Goal: Find specific page/section: Find specific page/section

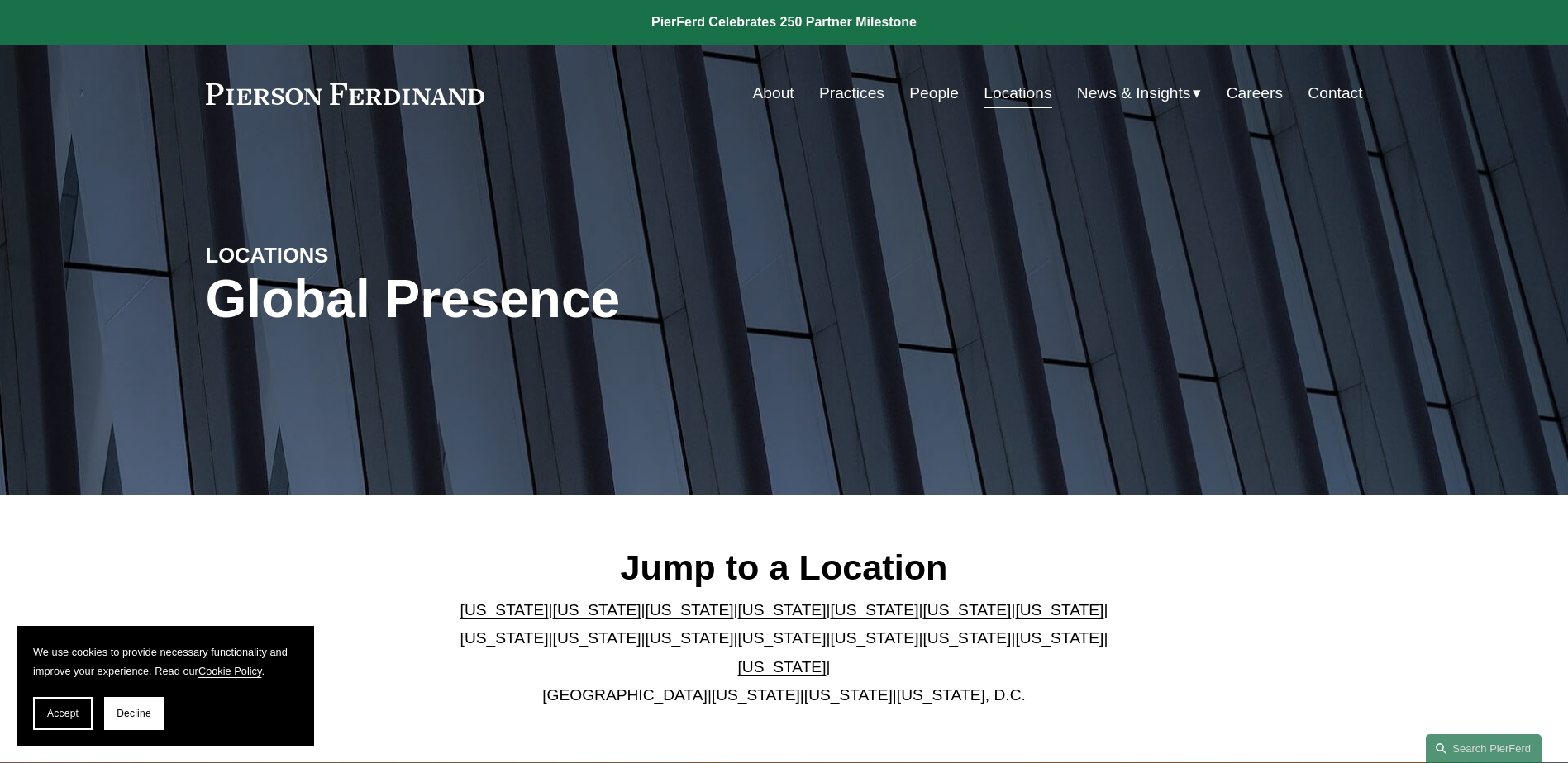
click at [931, 99] on link "People" at bounding box center [934, 93] width 49 height 31
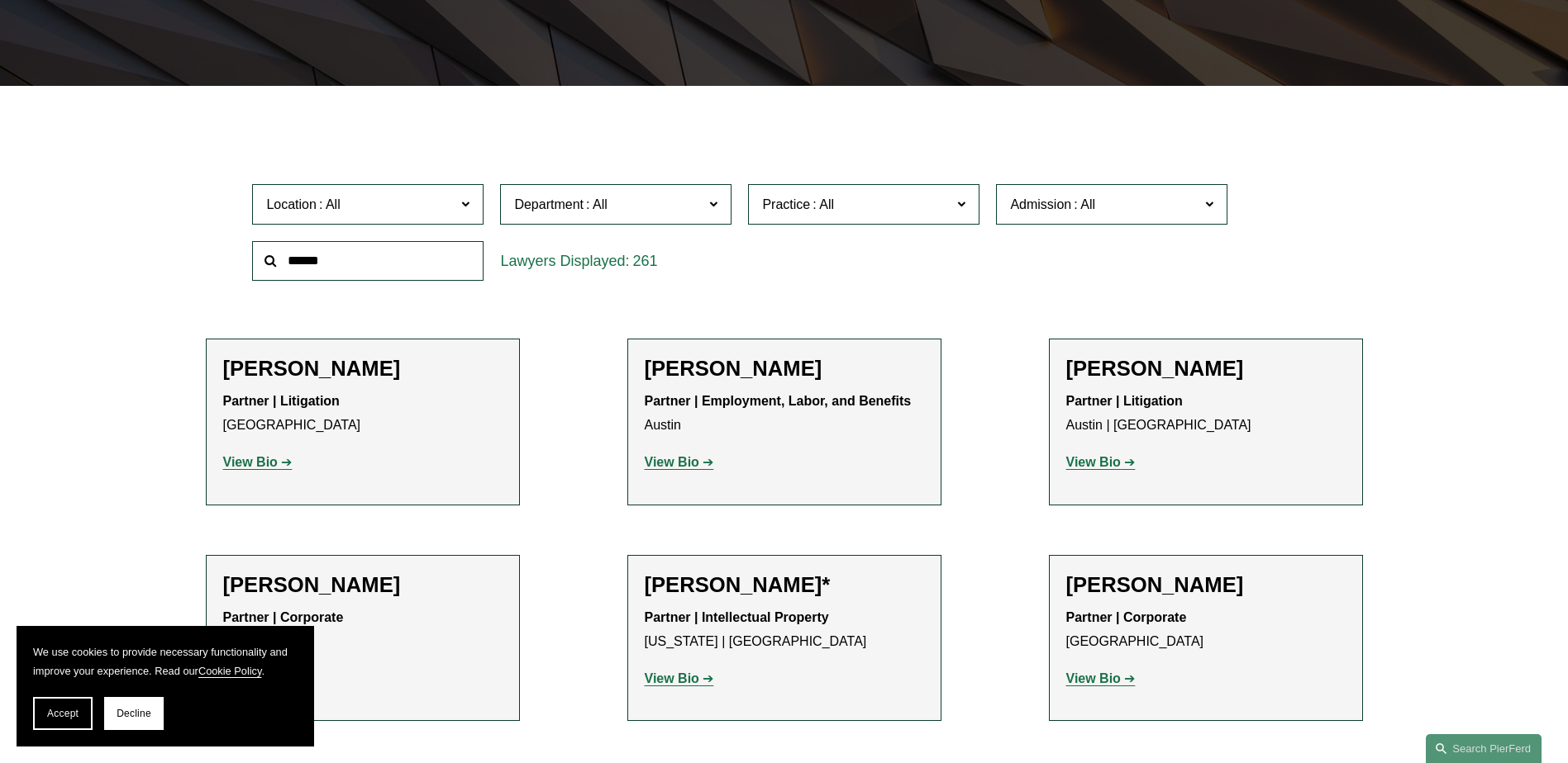
scroll to position [413, 0]
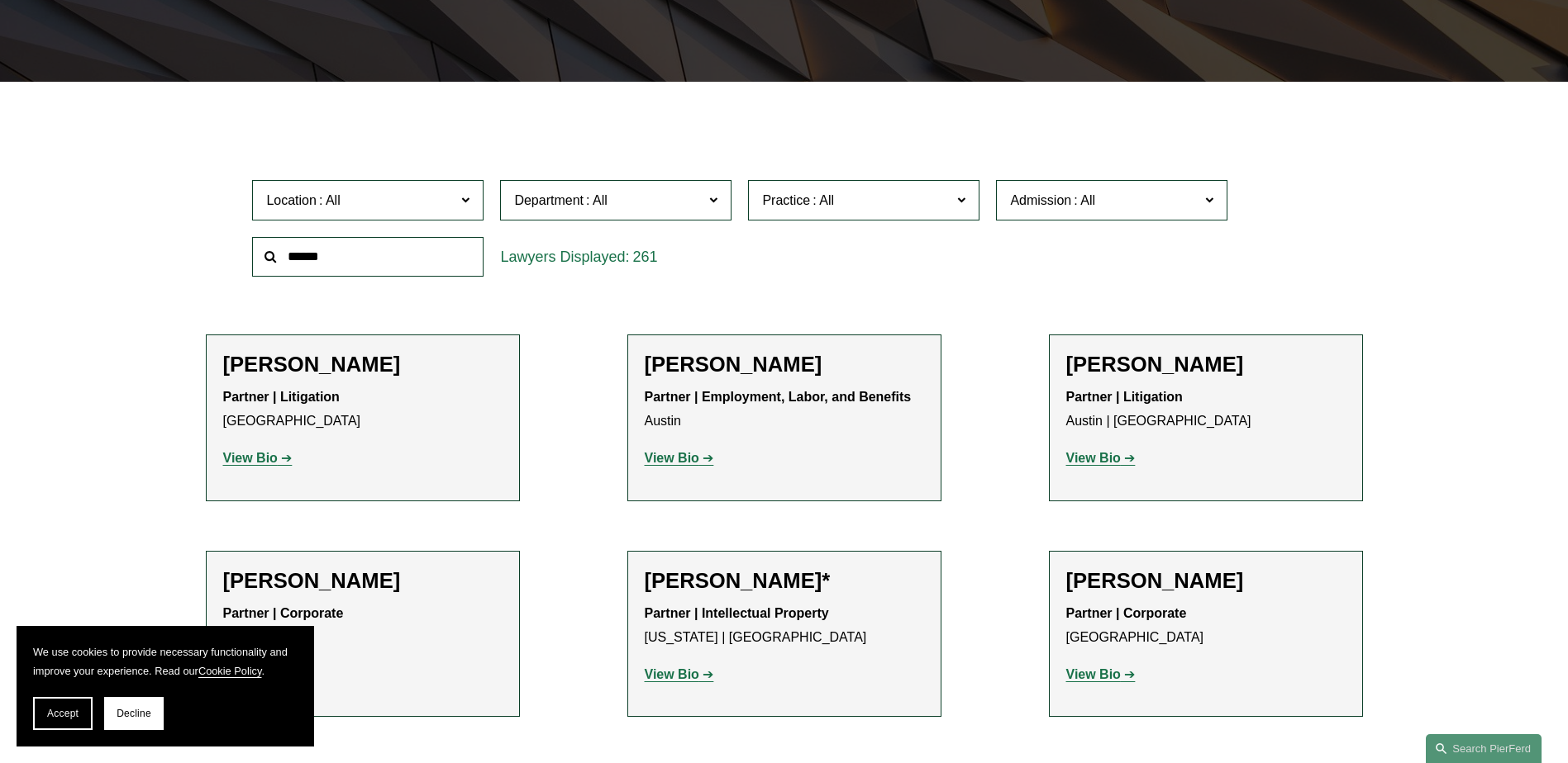
click at [400, 258] on input "text" at bounding box center [368, 257] width 231 height 41
type input "******"
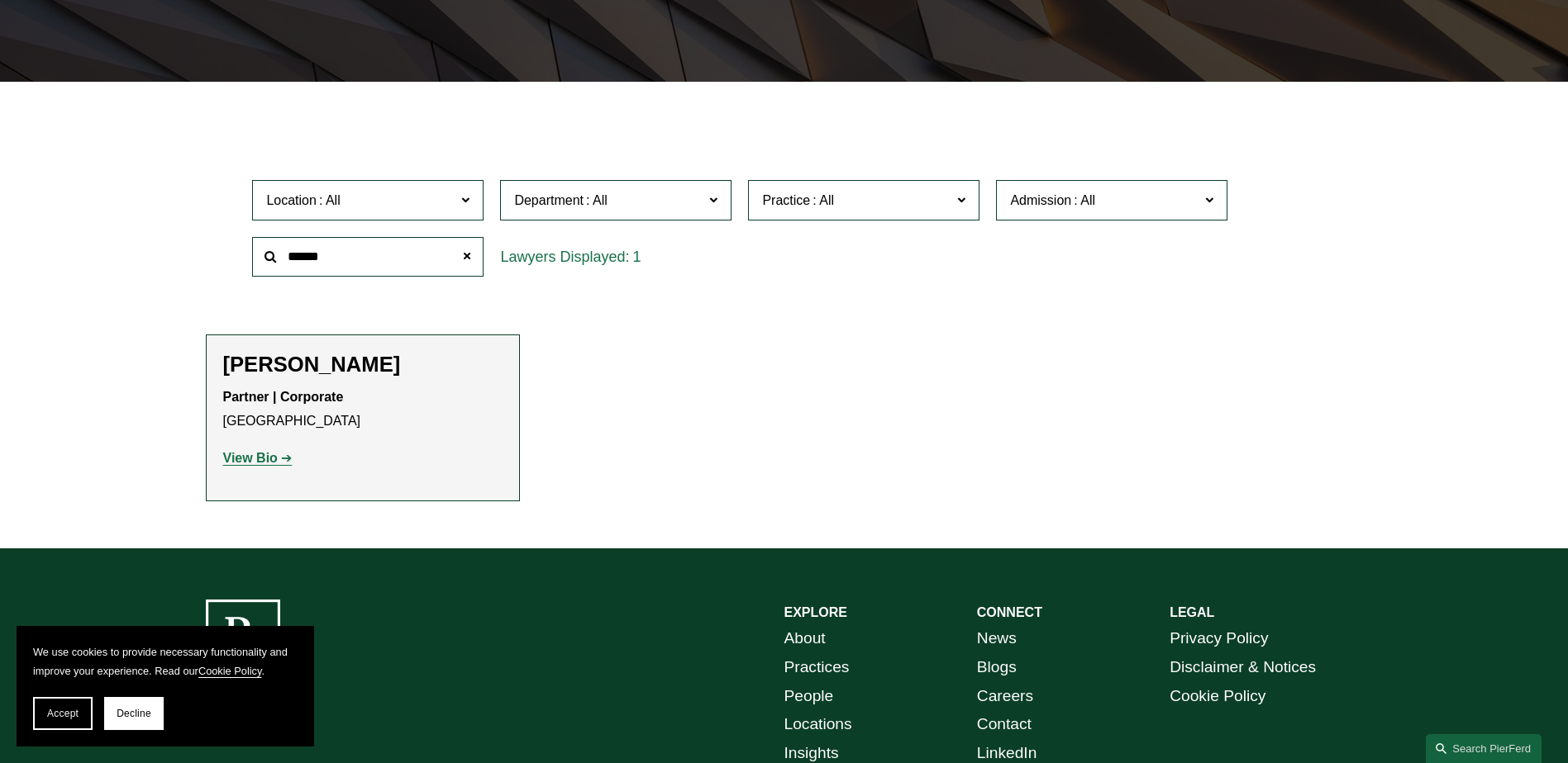
click at [240, 458] on strong "View Bio" at bounding box center [250, 458] width 55 height 14
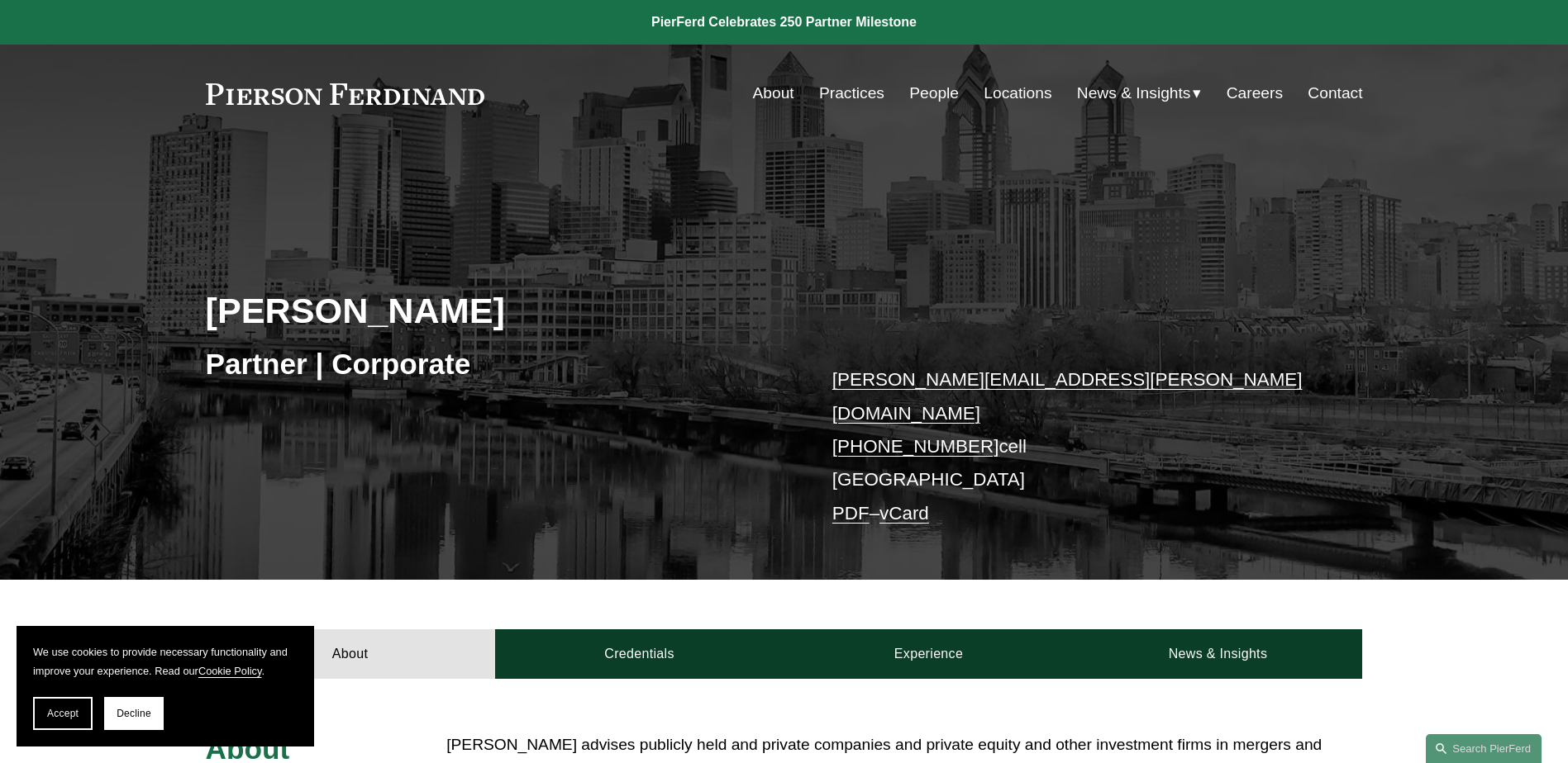
click at [1014, 98] on link "Locations" at bounding box center [1016, 93] width 67 height 31
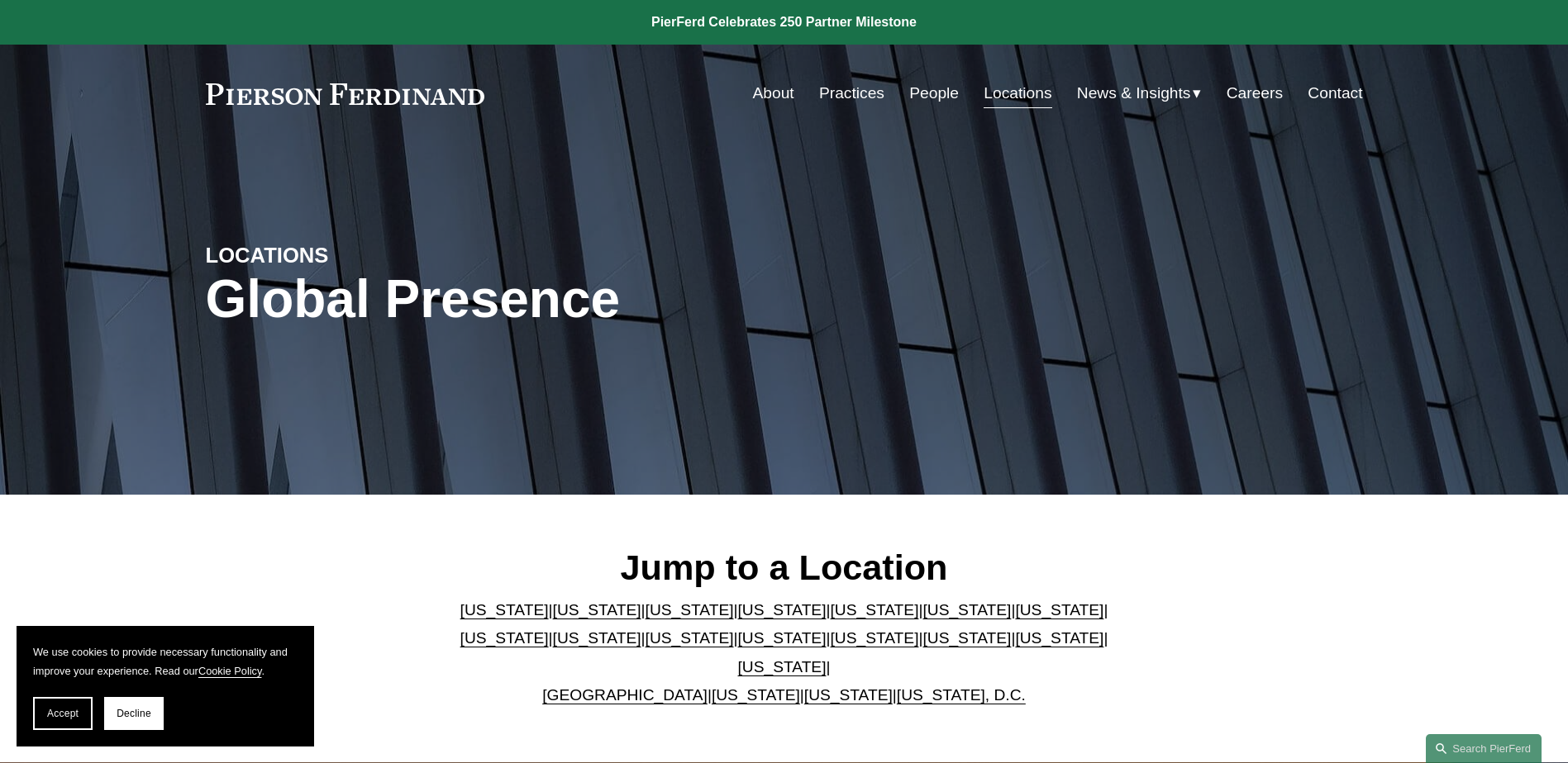
click at [1014, 647] on link "[US_STATE]" at bounding box center [1058, 638] width 88 height 17
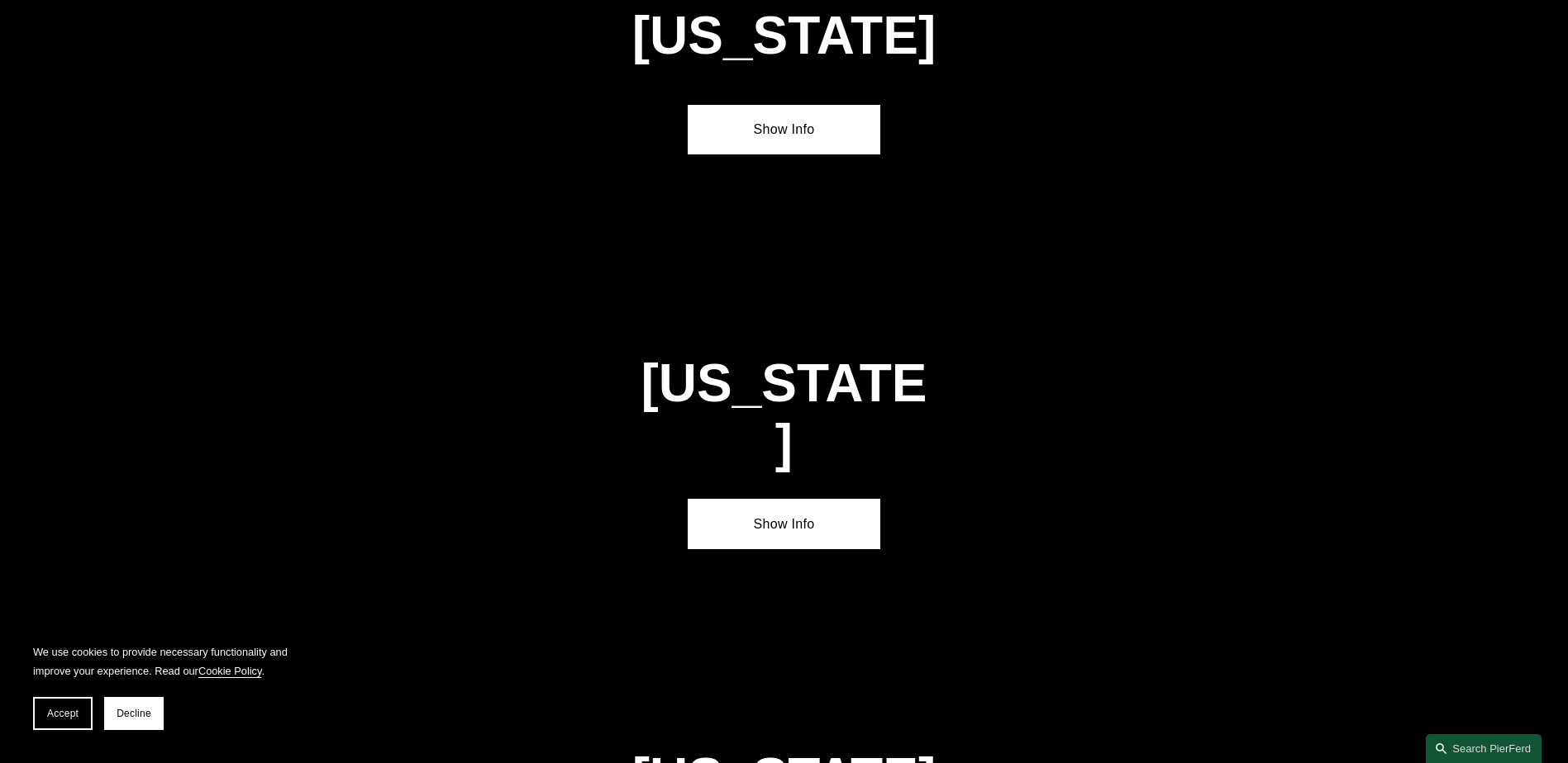
scroll to position [5275, 0]
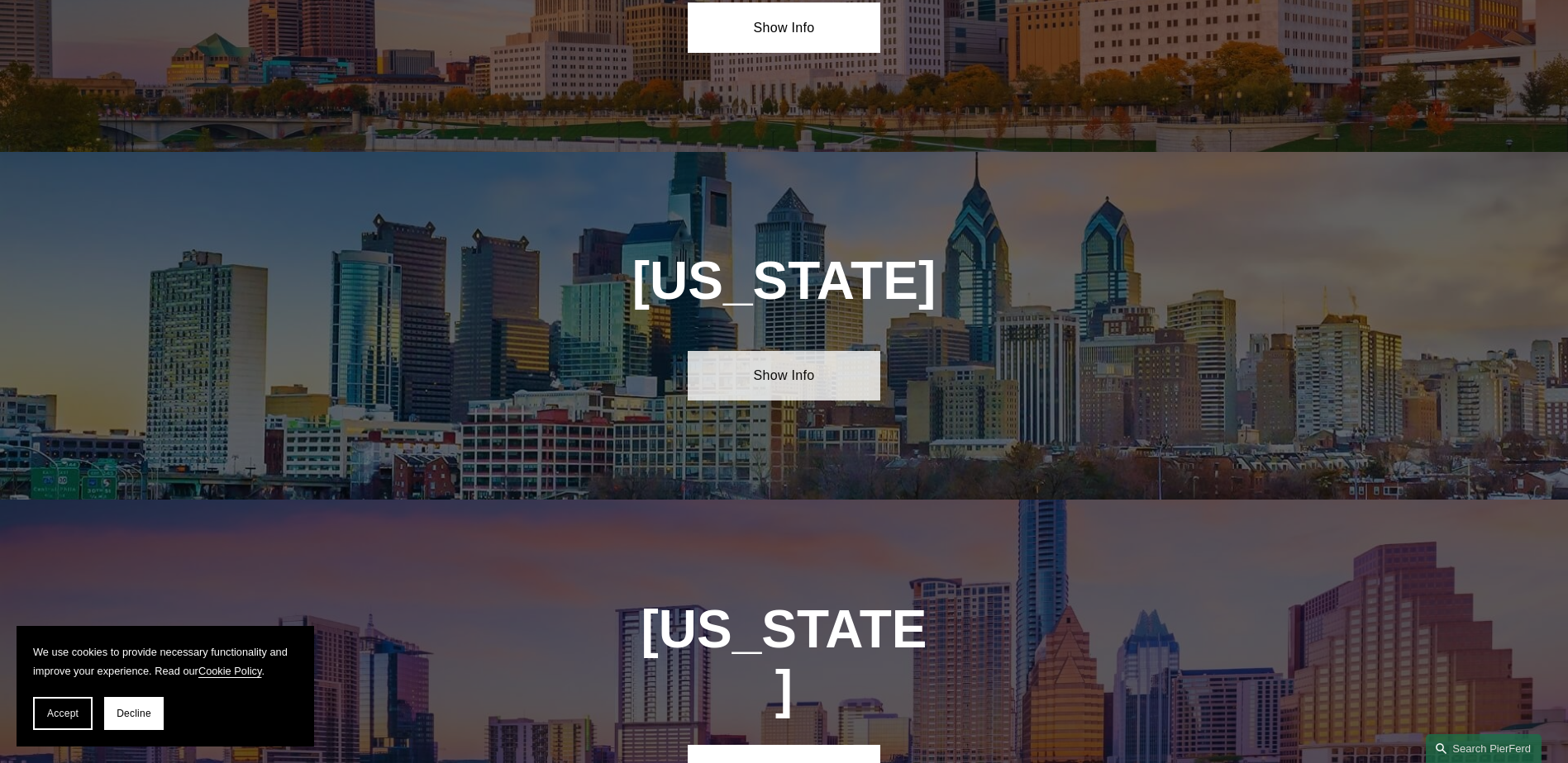
click at [800, 351] on link "Show Info" at bounding box center [783, 375] width 192 height 49
